Goal: Task Accomplishment & Management: Manage account settings

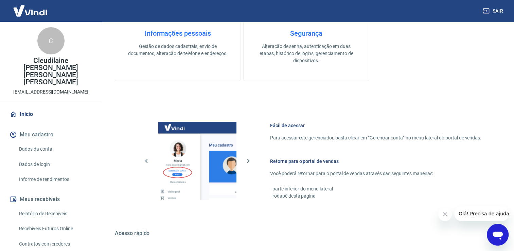
click at [33, 107] on link "Início" at bounding box center [50, 114] width 85 height 15
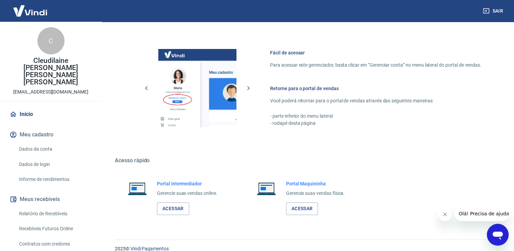
scroll to position [285, 0]
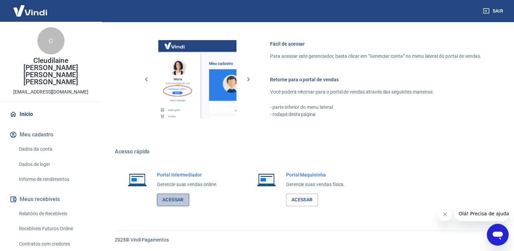
click at [181, 198] on link "Acessar" at bounding box center [173, 199] width 32 height 13
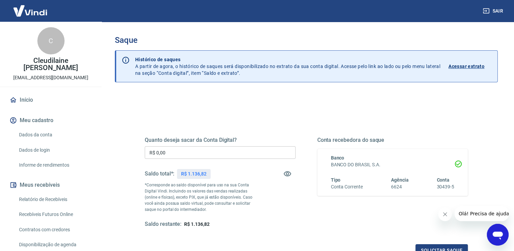
click at [216, 149] on input "R$ 0,00" at bounding box center [220, 152] width 151 height 13
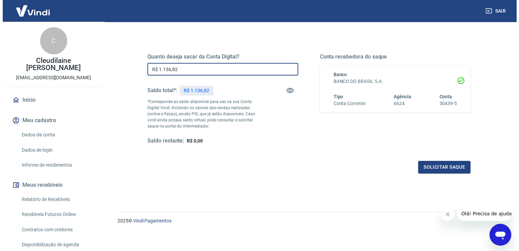
scroll to position [85, 0]
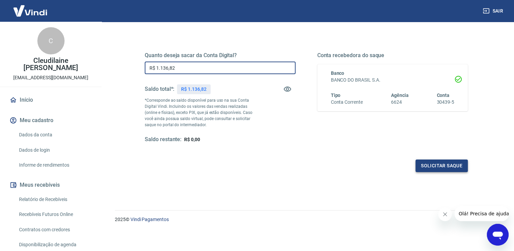
type input "R$ 1.136,82"
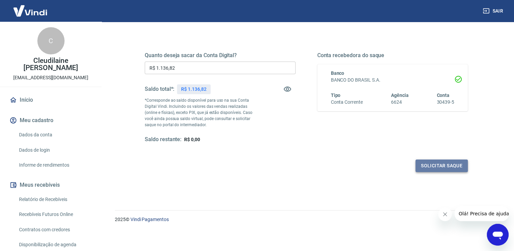
click at [454, 164] on button "Solicitar saque" at bounding box center [441, 165] width 52 height 13
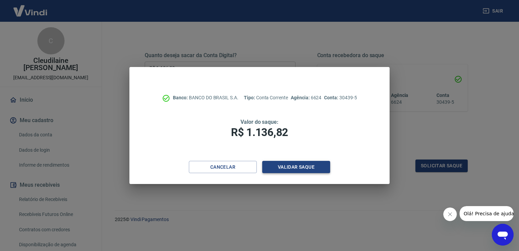
click at [302, 167] on button "Validar saque" at bounding box center [296, 167] width 68 height 13
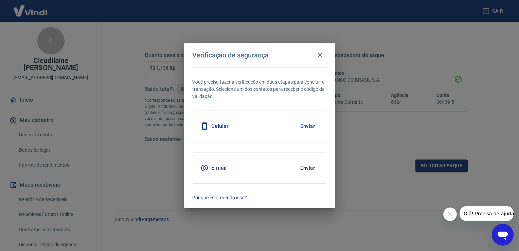
click at [310, 122] on button "Enviar" at bounding box center [307, 126] width 22 height 14
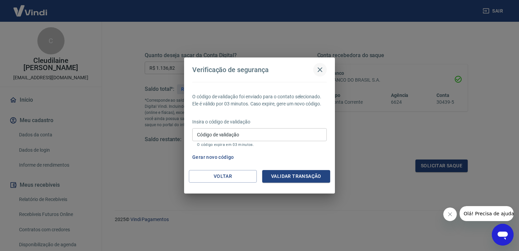
click at [321, 68] on icon "button" at bounding box center [319, 69] width 5 height 5
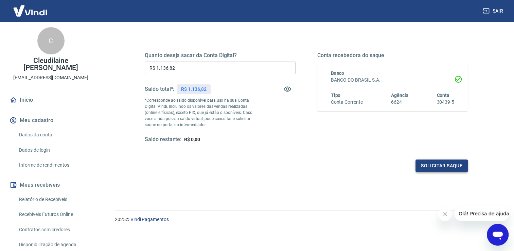
click at [431, 164] on button "Solicitar saque" at bounding box center [441, 165] width 52 height 13
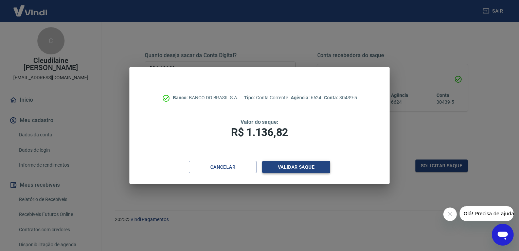
click at [295, 167] on button "Validar saque" at bounding box center [296, 167] width 68 height 13
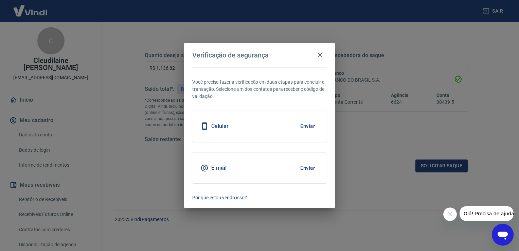
click at [237, 159] on div "E-mail Enviar" at bounding box center [259, 167] width 134 height 31
click at [308, 168] on button "Enviar" at bounding box center [307, 168] width 22 height 14
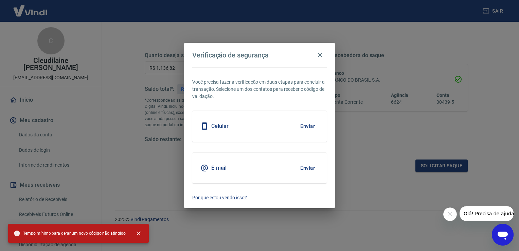
click at [307, 169] on button "Enviar" at bounding box center [307, 168] width 22 height 14
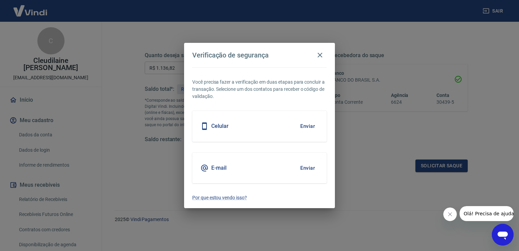
click at [306, 169] on button "Enviar" at bounding box center [307, 168] width 22 height 14
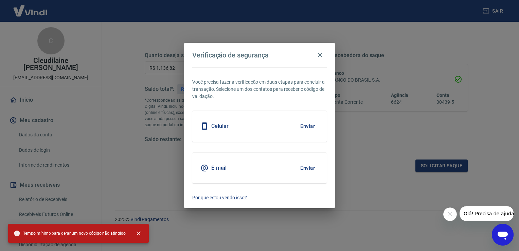
click at [306, 169] on button "Enviar" at bounding box center [307, 168] width 22 height 14
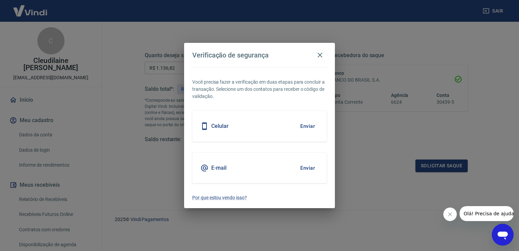
click at [307, 168] on button "Enviar" at bounding box center [307, 168] width 22 height 14
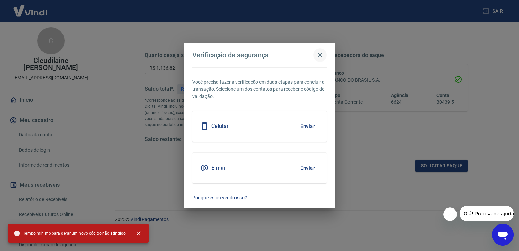
click at [318, 55] on icon "button" at bounding box center [320, 55] width 8 height 8
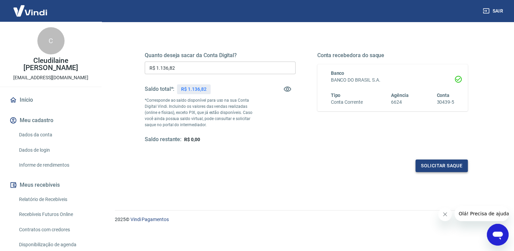
click at [443, 165] on button "Solicitar saque" at bounding box center [441, 165] width 52 height 13
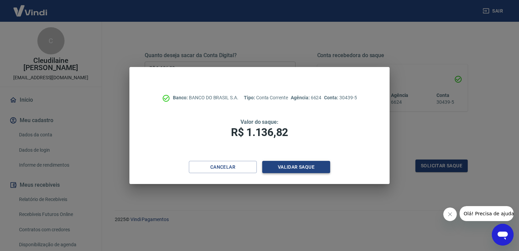
click at [296, 168] on button "Validar saque" at bounding box center [296, 167] width 68 height 13
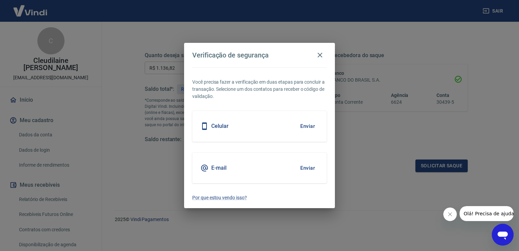
click at [304, 167] on button "Enviar" at bounding box center [307, 168] width 22 height 14
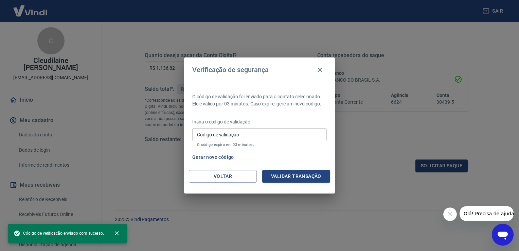
click at [326, 232] on div "Verificação de segurança O código de validação foi enviado para o contato selec…" at bounding box center [259, 125] width 519 height 251
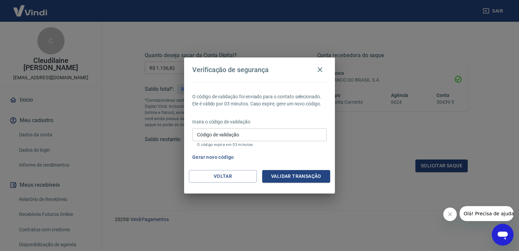
click at [219, 135] on input "Código de validação" at bounding box center [259, 134] width 134 height 13
type input "497390"
click at [278, 170] on button "Validar transação" at bounding box center [296, 176] width 68 height 13
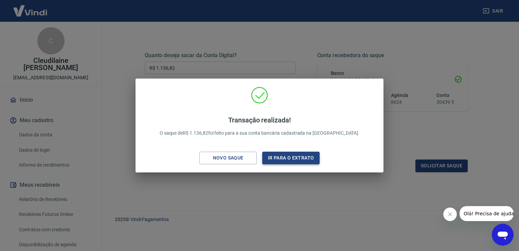
click at [301, 157] on button "Ir para o extrato" at bounding box center [290, 157] width 57 height 13
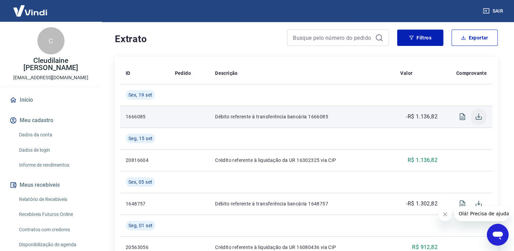
scroll to position [136, 0]
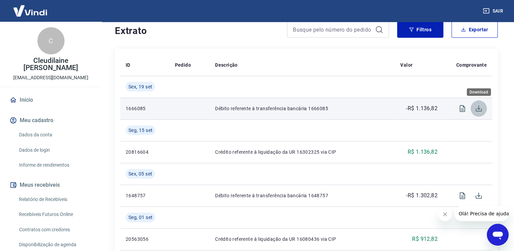
click at [479, 110] on icon "Download" at bounding box center [478, 108] width 8 height 8
